Goal: Navigation & Orientation: Find specific page/section

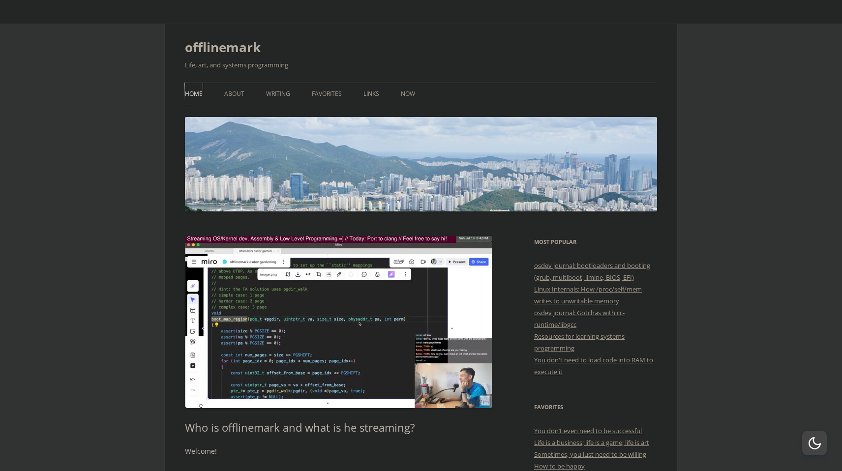
click at [191, 99] on link "Home" at bounding box center [194, 94] width 18 height 22
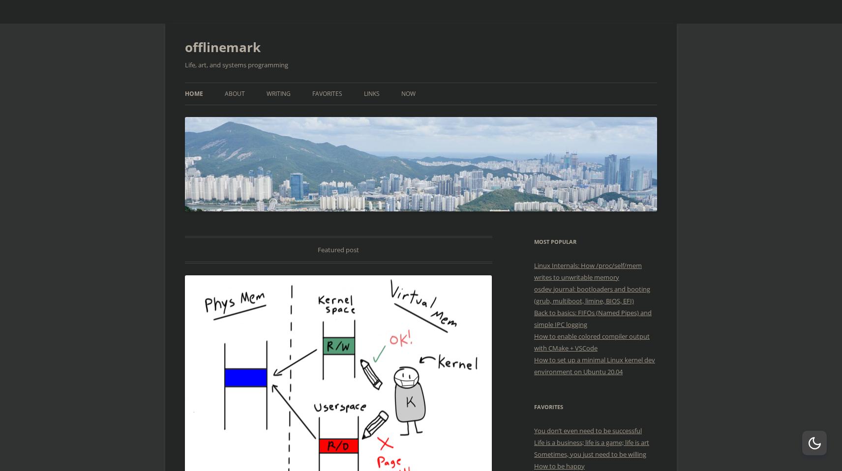
click at [216, 89] on ul "Home About Writing Favorites Links Now" at bounding box center [421, 94] width 472 height 23
click at [227, 91] on link "About" at bounding box center [235, 94] width 20 height 22
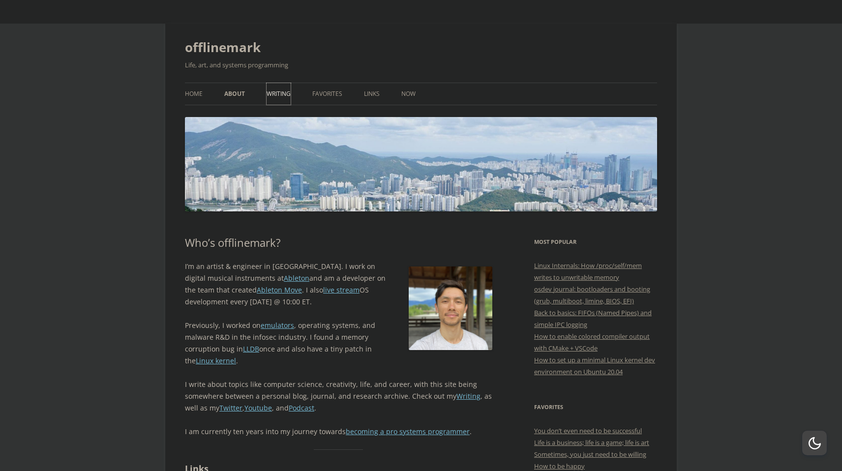
click at [267, 96] on link "Writing" at bounding box center [279, 94] width 24 height 22
